Goal: Contribute content

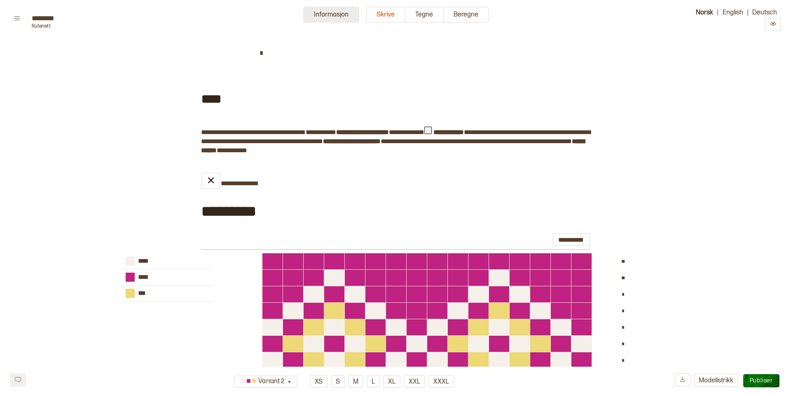
click at [330, 15] on button "Informasjon" at bounding box center [331, 15] width 56 height 16
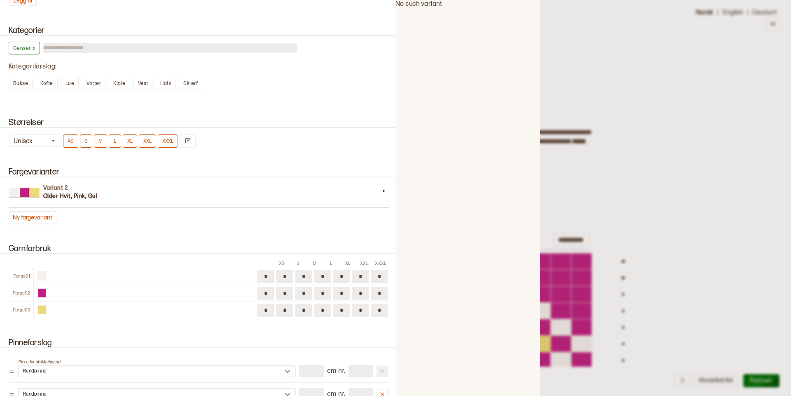
scroll to position [700, 0]
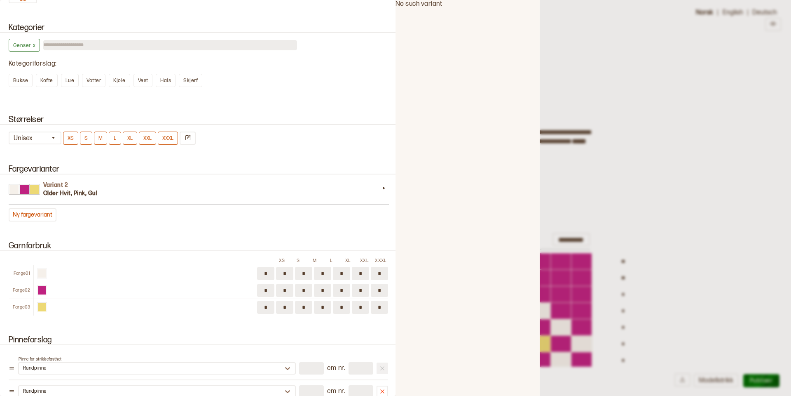
click at [330, 272] on input "*" at bounding box center [322, 273] width 17 height 13
type input "*"
click at [327, 291] on input "*" at bounding box center [322, 289] width 17 height 13
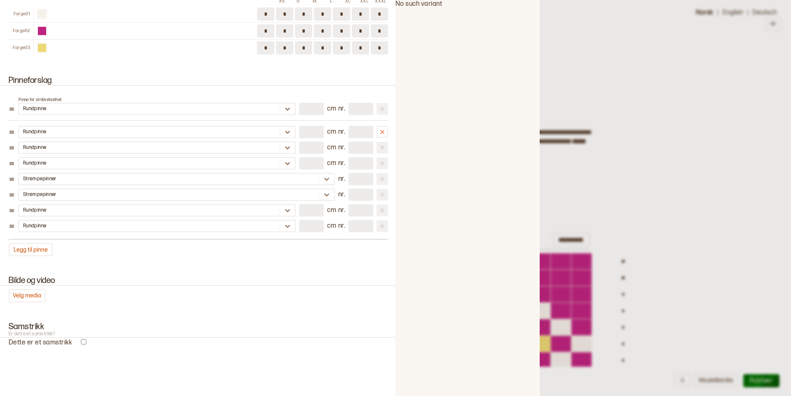
scroll to position [998, 0]
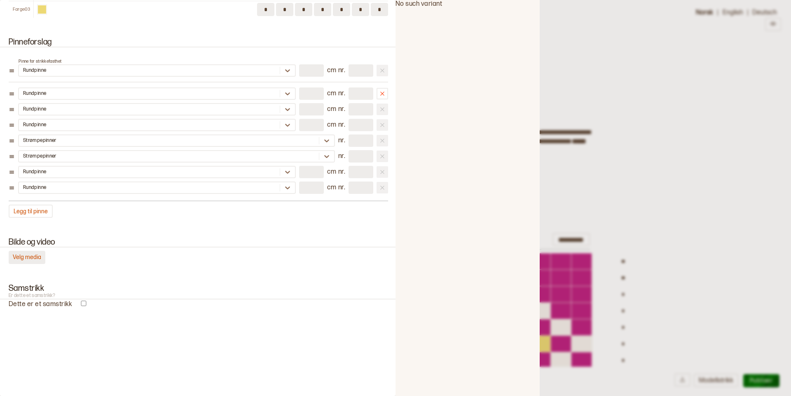
type input "*"
click at [31, 255] on button "Velg media" at bounding box center [27, 257] width 37 height 13
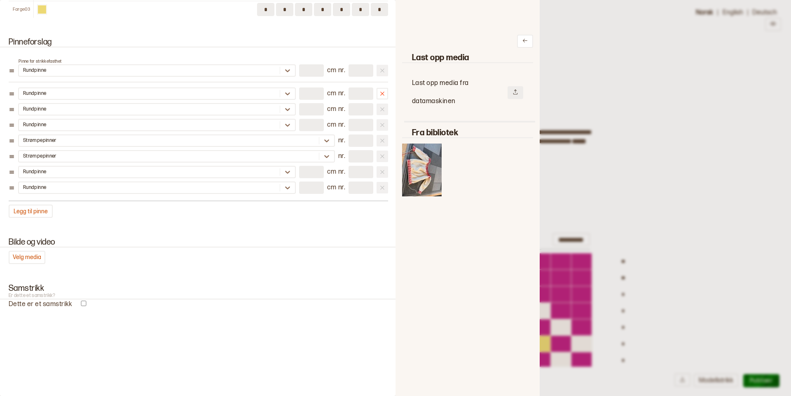
click at [518, 92] on icon at bounding box center [516, 92] width 6 height 6
click at [418, 172] on button "Fjern" at bounding box center [422, 171] width 25 height 13
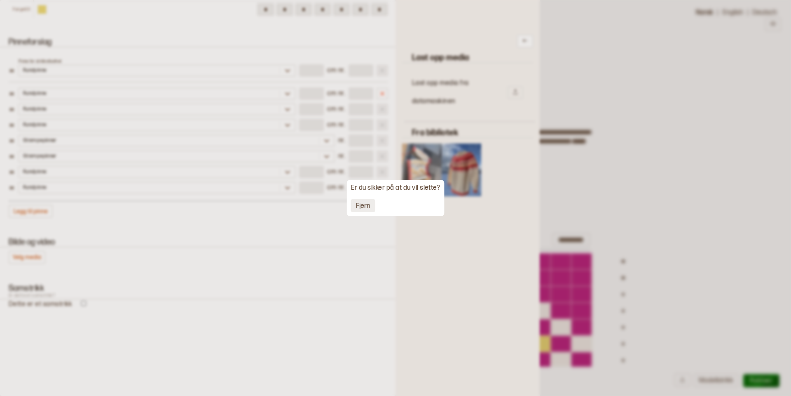
click at [363, 204] on button "Fjern" at bounding box center [363, 205] width 24 height 13
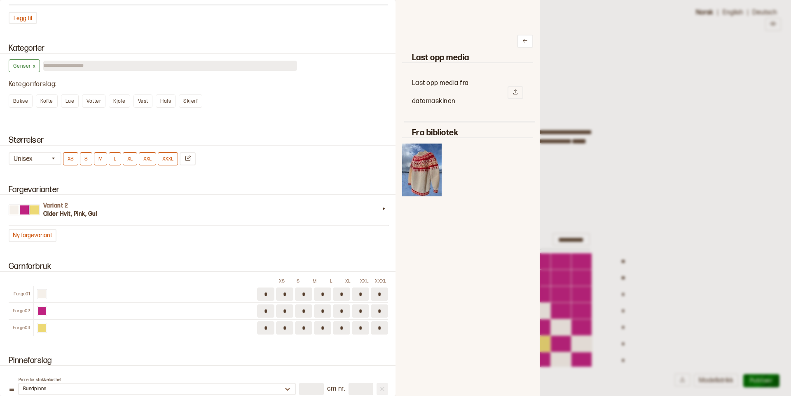
scroll to position [679, 0]
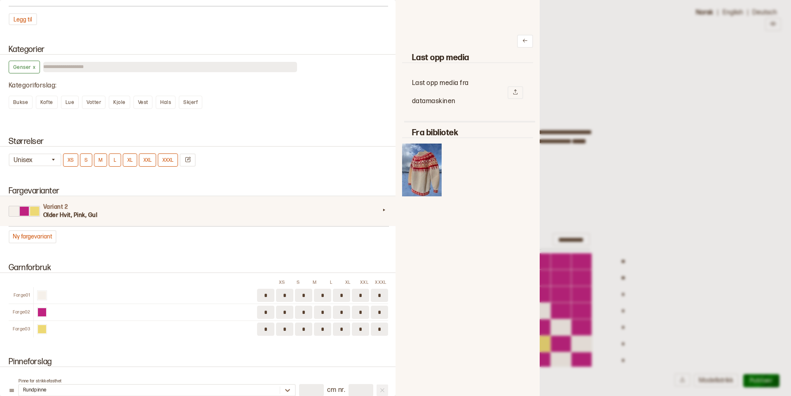
click at [134, 214] on h3 "Older Hvit, Pink, Gul" at bounding box center [211, 215] width 337 height 8
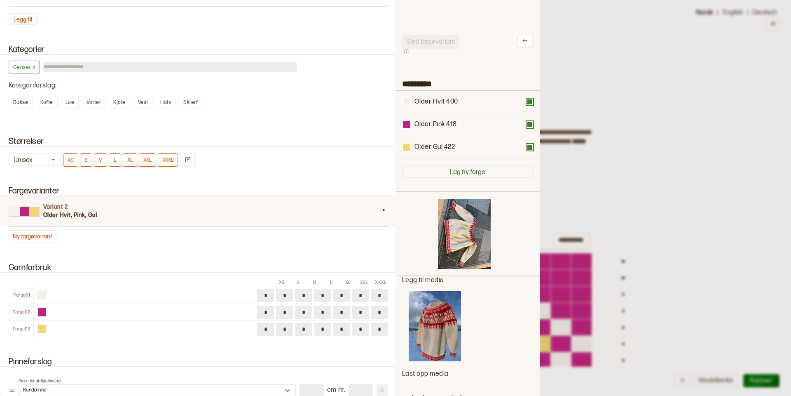
scroll to position [247, 144]
click at [468, 232] on button "Fjern" at bounding box center [466, 233] width 24 height 13
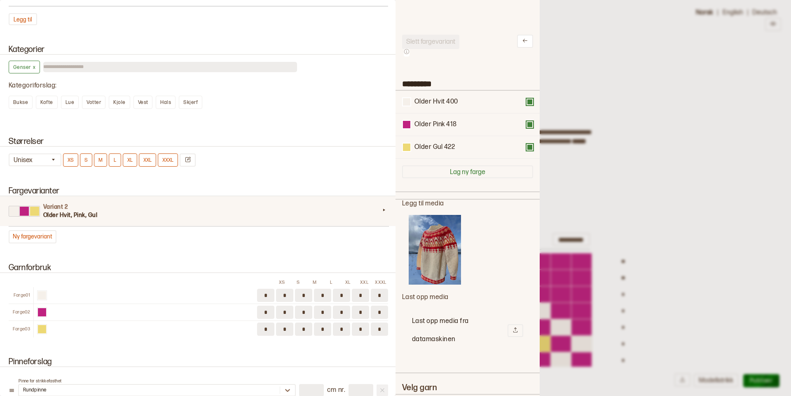
click at [431, 238] on img at bounding box center [435, 250] width 52 height 70
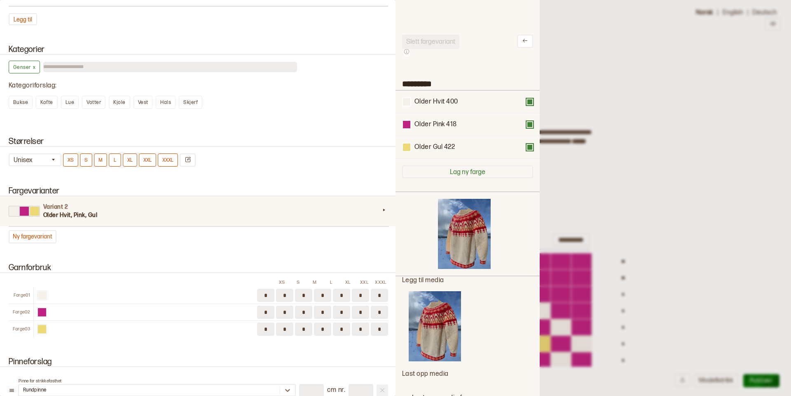
click at [731, 112] on div at bounding box center [395, 198] width 791 height 396
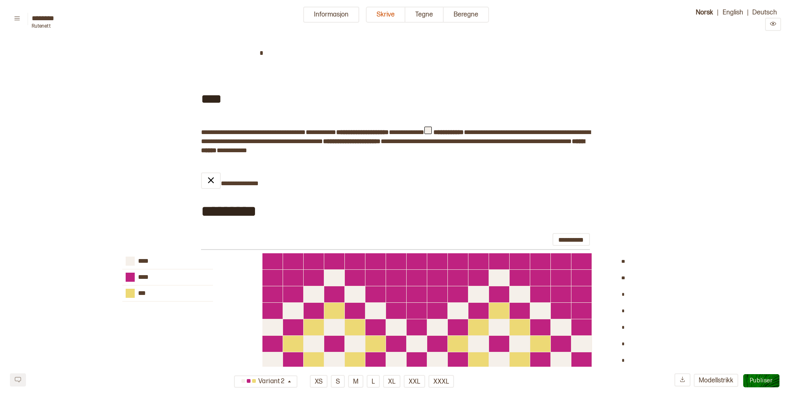
click at [766, 378] on span "Publiser" at bounding box center [761, 380] width 23 height 7
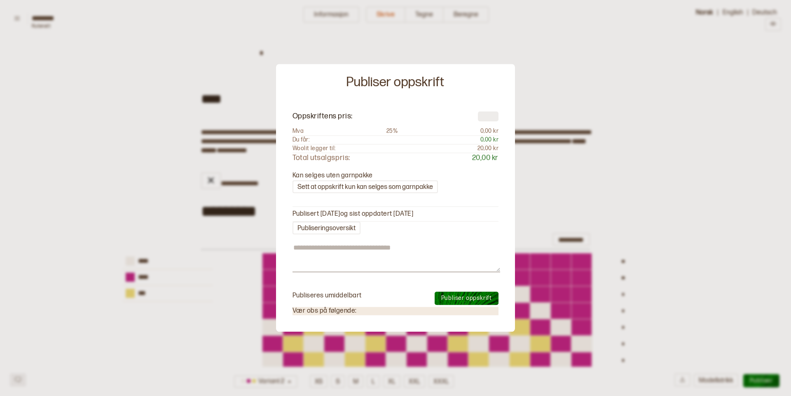
click at [483, 117] on input "number" at bounding box center [488, 116] width 21 height 10
type textarea "*"
type input "*"
type textarea "*"
type input "**"
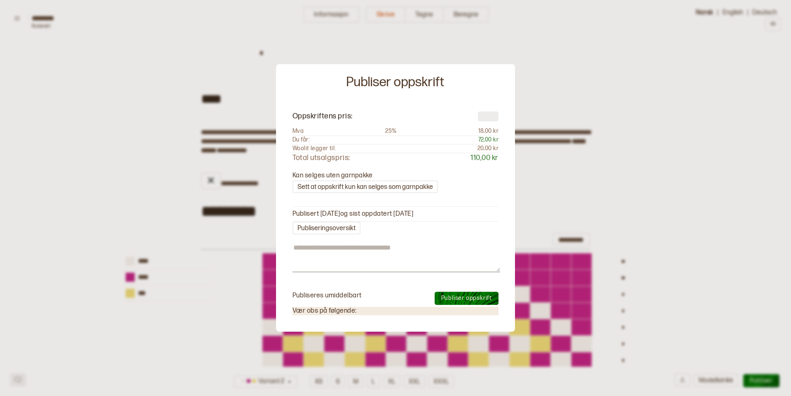
click at [467, 296] on span "Publiser oppskrift" at bounding box center [466, 297] width 51 height 7
type textarea "*"
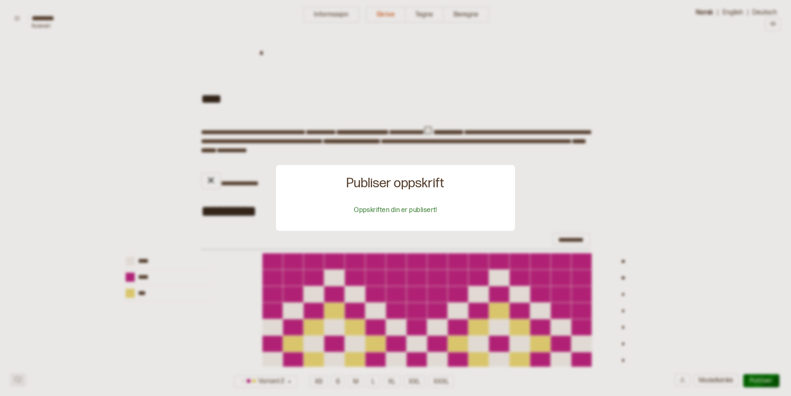
click at [323, 73] on div at bounding box center [395, 198] width 791 height 396
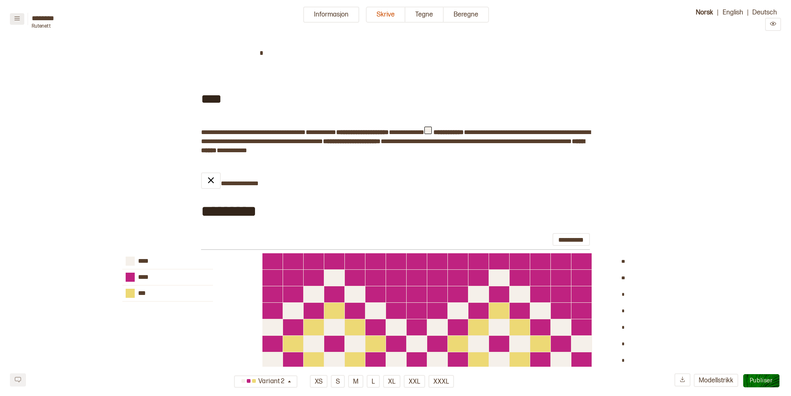
click at [17, 21] on button at bounding box center [17, 19] width 14 height 12
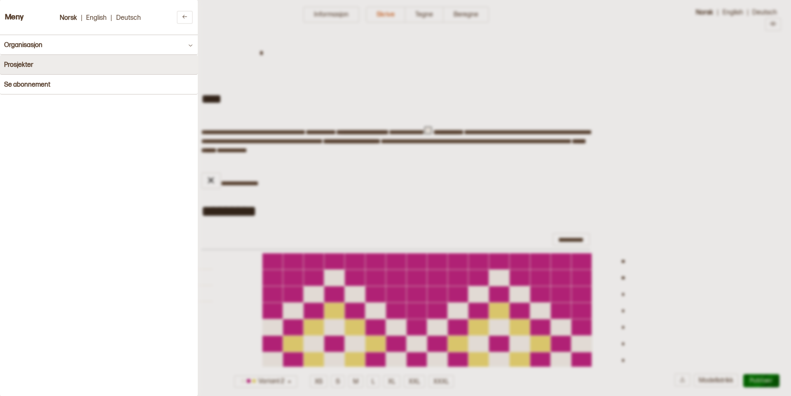
click at [26, 64] on h4 "Prosjekter" at bounding box center [18, 65] width 29 height 8
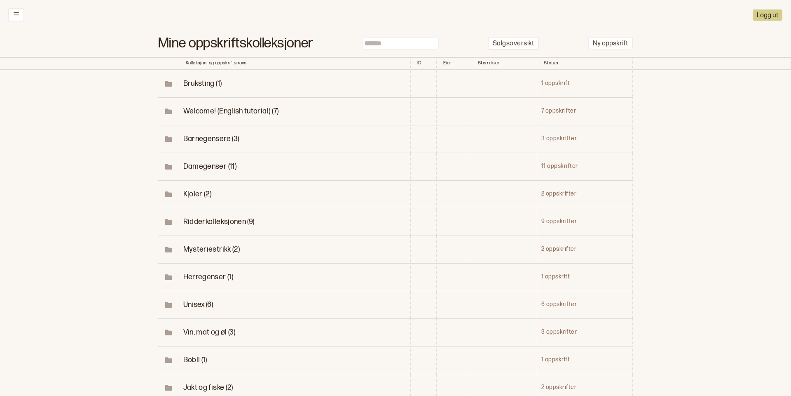
click at [199, 304] on span "Unisex (6)" at bounding box center [198, 304] width 30 height 9
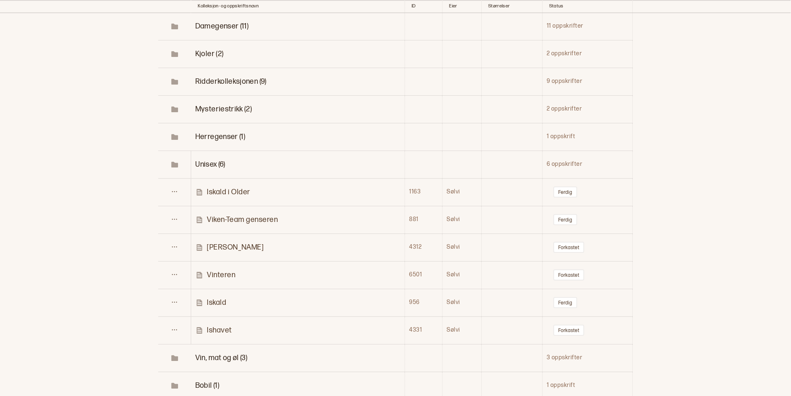
scroll to position [142, 0]
click at [175, 271] on icon at bounding box center [174, 272] width 6 height 6
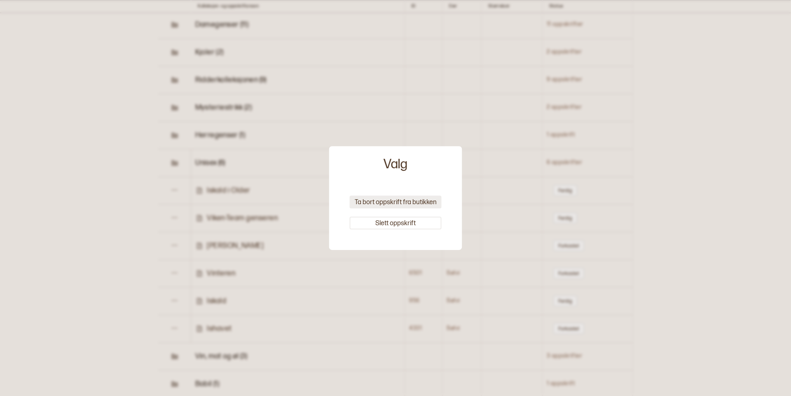
click at [408, 201] on button "Ta bort oppskrift fra butikken" at bounding box center [396, 201] width 92 height 13
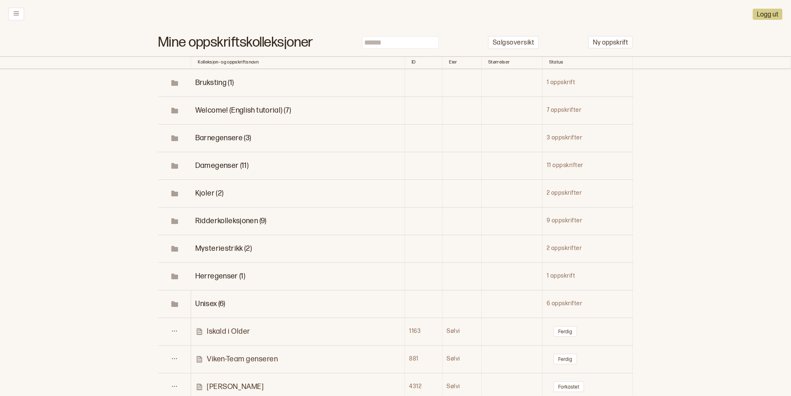
scroll to position [0, 0]
click at [226, 246] on span "Mysteriestrikk (2)" at bounding box center [223, 249] width 56 height 9
